Goal: Information Seeking & Learning: Learn about a topic

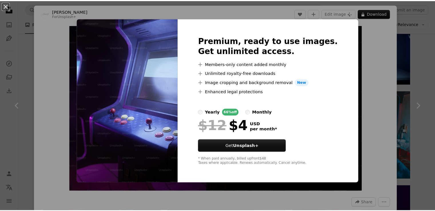
scroll to position [0, 152]
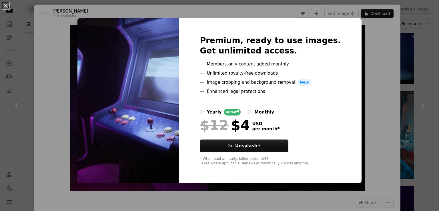
click at [108, 73] on img at bounding box center [128, 100] width 102 height 165
click at [45, 12] on div "An X shape Premium, ready to use images. Get unlimited access. A plus sign Memb…" at bounding box center [219, 105] width 439 height 211
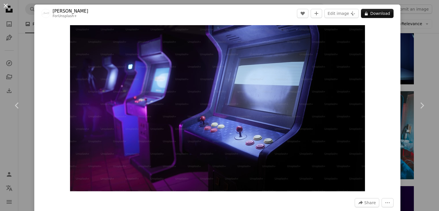
click at [9, 6] on button "An X shape" at bounding box center [5, 5] width 7 height 7
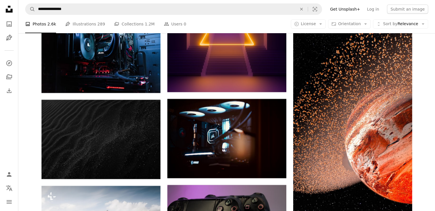
scroll to position [2261, 0]
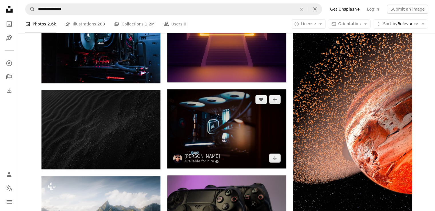
click at [233, 131] on img at bounding box center [226, 128] width 119 height 79
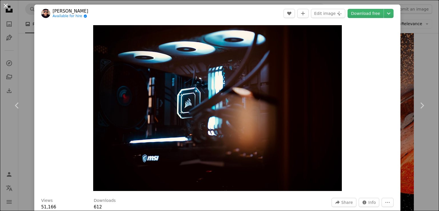
click at [5, 6] on button "An X shape" at bounding box center [5, 5] width 7 height 7
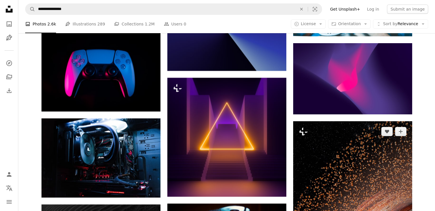
scroll to position [2204, 0]
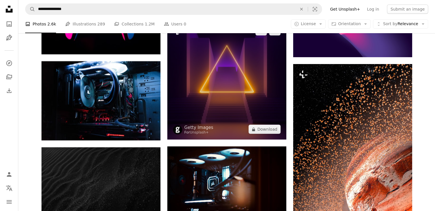
click at [224, 91] on img at bounding box center [226, 80] width 119 height 119
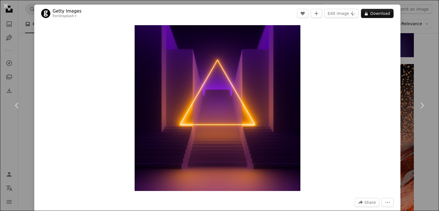
drag, startPoint x: 6, startPoint y: 4, endPoint x: 12, endPoint y: 14, distance: 11.7
click at [6, 4] on button "An X shape" at bounding box center [5, 5] width 7 height 7
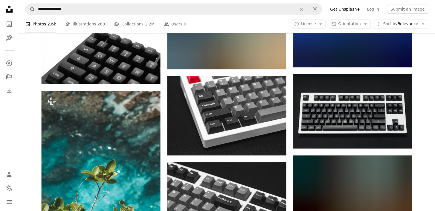
scroll to position [7351, 0]
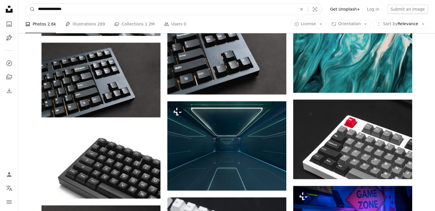
click at [147, 7] on input "**********" at bounding box center [165, 9] width 260 height 11
click at [148, 7] on input "**********" at bounding box center [165, 9] width 260 height 11
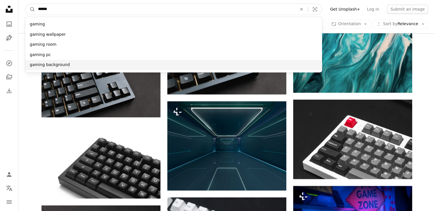
type input "******"
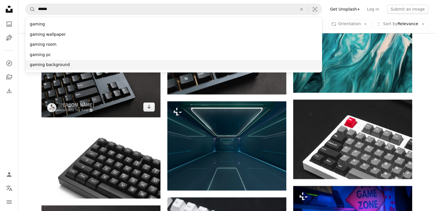
click at [58, 66] on div "gaming background" at bounding box center [173, 65] width 297 height 10
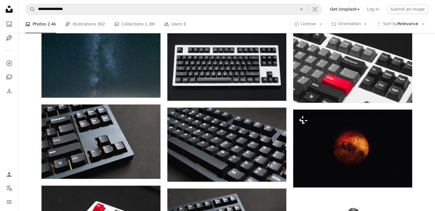
scroll to position [3174, 0]
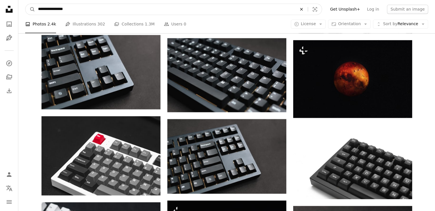
drag, startPoint x: 312, startPoint y: 8, endPoint x: 304, endPoint y: 8, distance: 8.3
click at [308, 8] on icon "An X shape" at bounding box center [301, 9] width 13 height 5
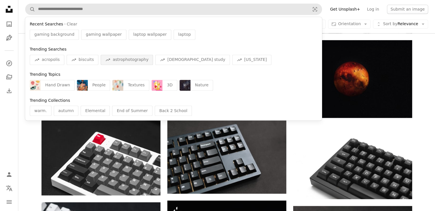
click at [127, 60] on span "astrophotography" at bounding box center [131, 60] width 36 height 6
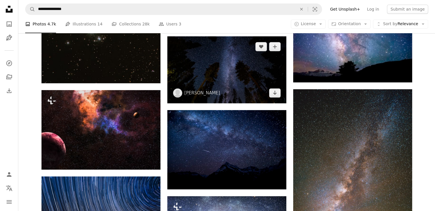
scroll to position [543, 0]
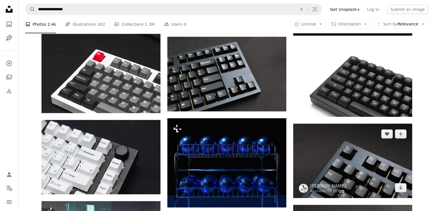
scroll to position [3317, 0]
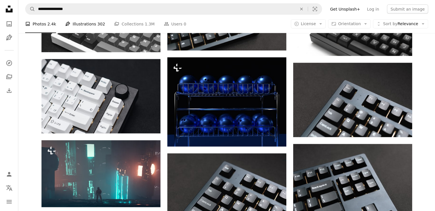
click at [79, 27] on link "Pen Tool Illustrations 302" at bounding box center [85, 24] width 40 height 18
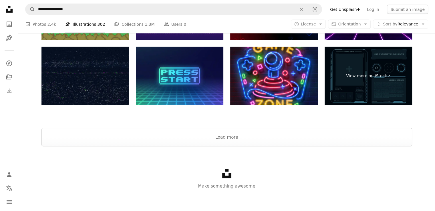
scroll to position [1085, 0]
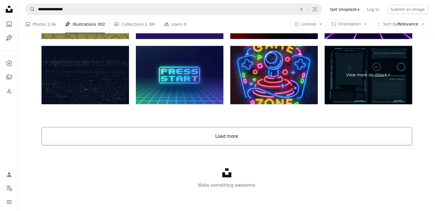
click at [221, 133] on button "Load more" at bounding box center [226, 136] width 371 height 18
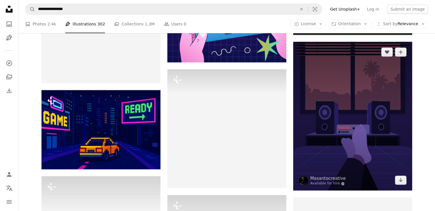
scroll to position [4688, 0]
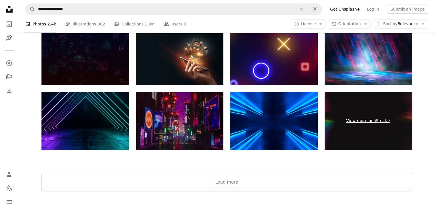
scroll to position [4326, 0]
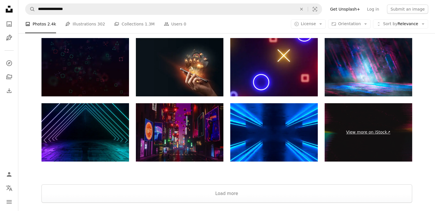
click at [362, 133] on link "View more on iStock ↗" at bounding box center [369, 132] width 88 height 58
click at [376, 130] on link "View more on iStock ↗" at bounding box center [369, 132] width 88 height 58
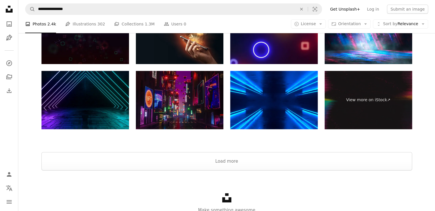
scroll to position [4383, 0]
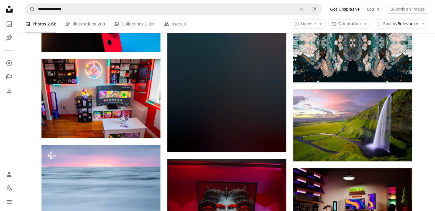
scroll to position [7351, 0]
